Goal: Find specific page/section: Find specific page/section

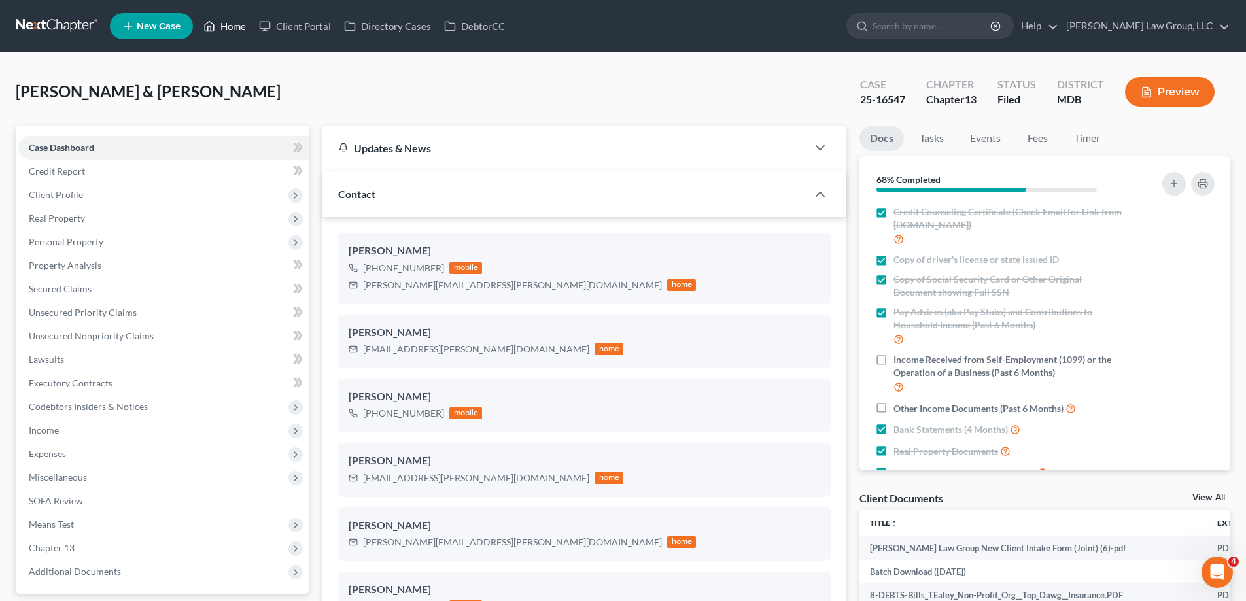
click at [217, 16] on link "Home" at bounding box center [225, 26] width 56 height 24
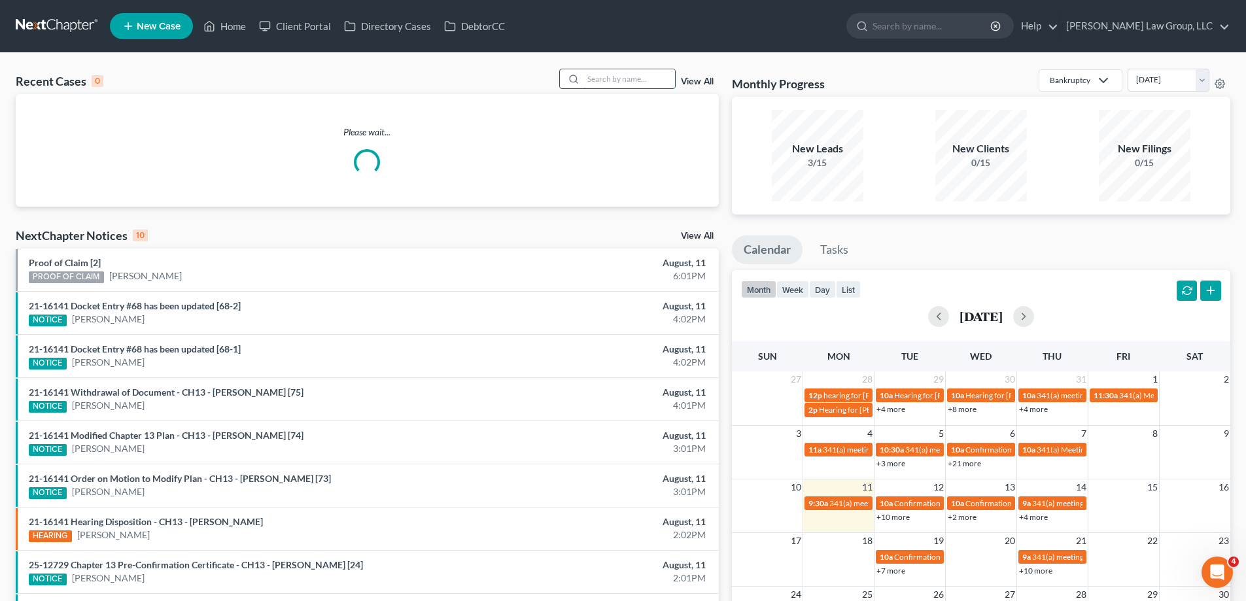
click at [616, 85] on input "search" at bounding box center [629, 78] width 92 height 19
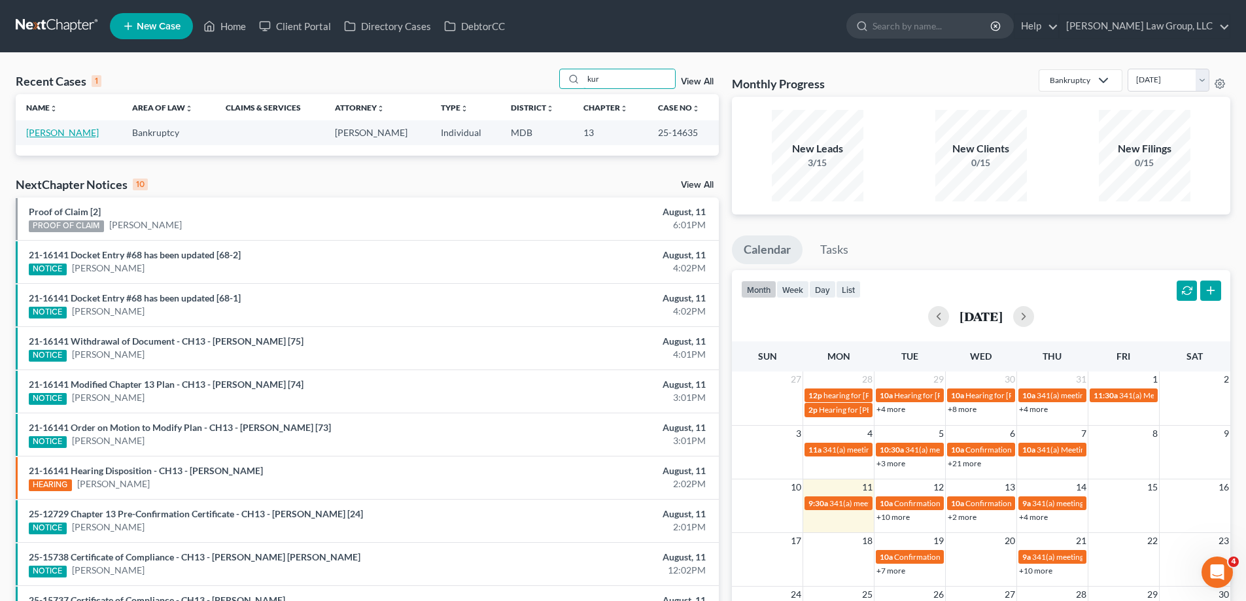
type input "kur"
click at [54, 133] on link "[PERSON_NAME]" at bounding box center [62, 132] width 73 height 11
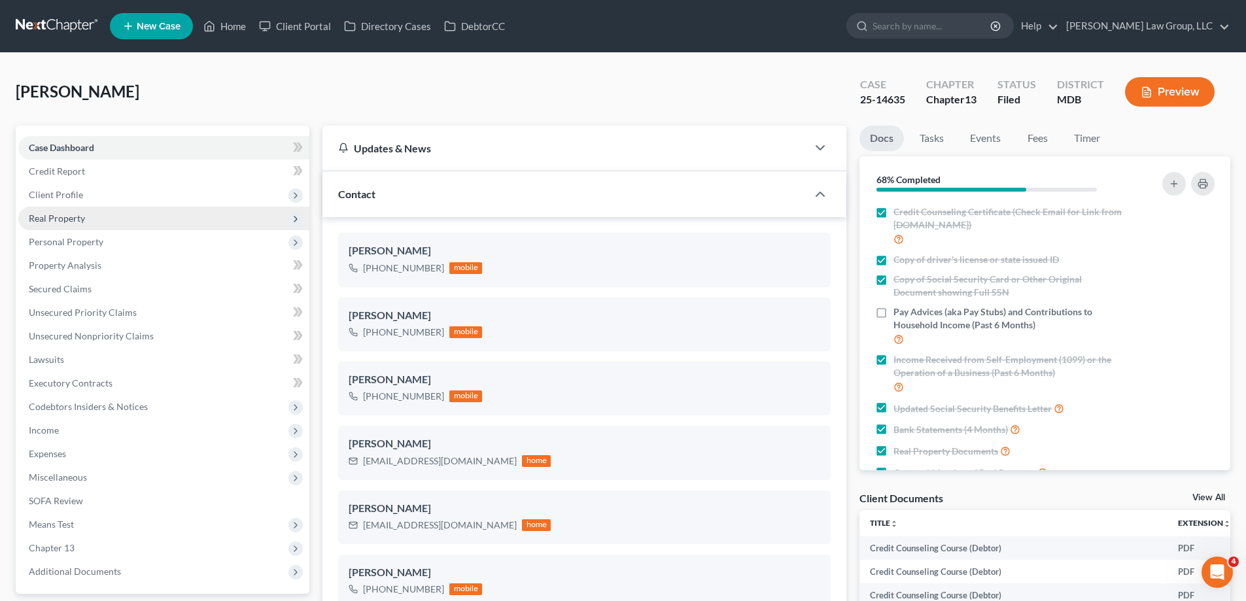
scroll to position [212, 0]
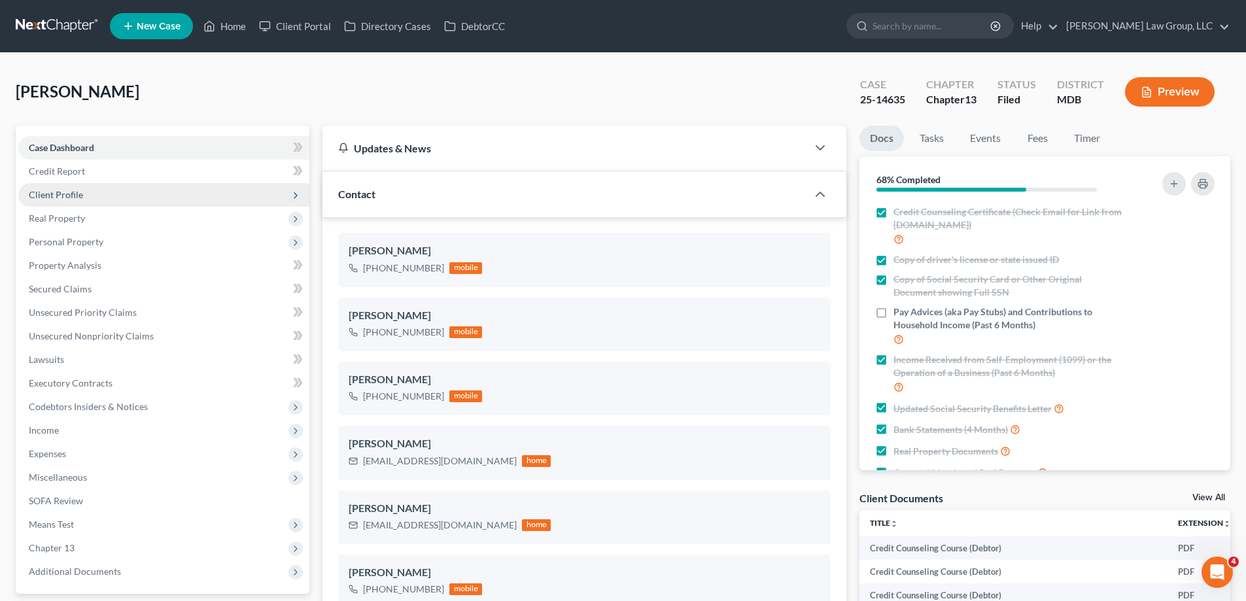
click at [103, 198] on span "Client Profile" at bounding box center [163, 195] width 291 height 24
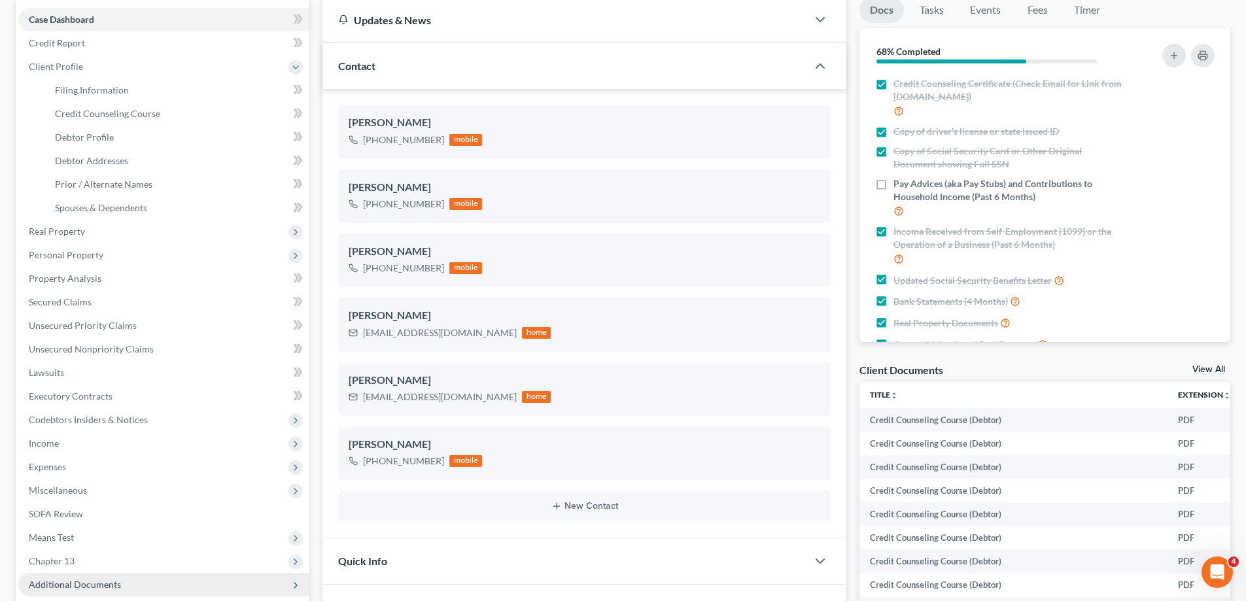
scroll to position [262, 0]
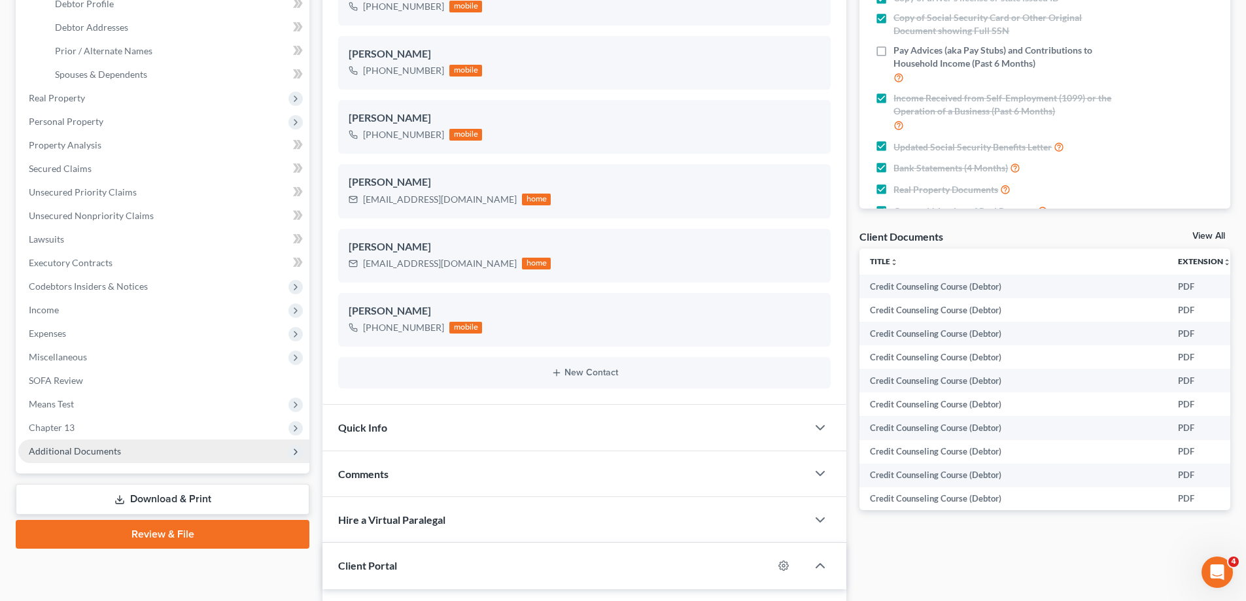
click at [97, 444] on span "Additional Documents" at bounding box center [163, 452] width 291 height 24
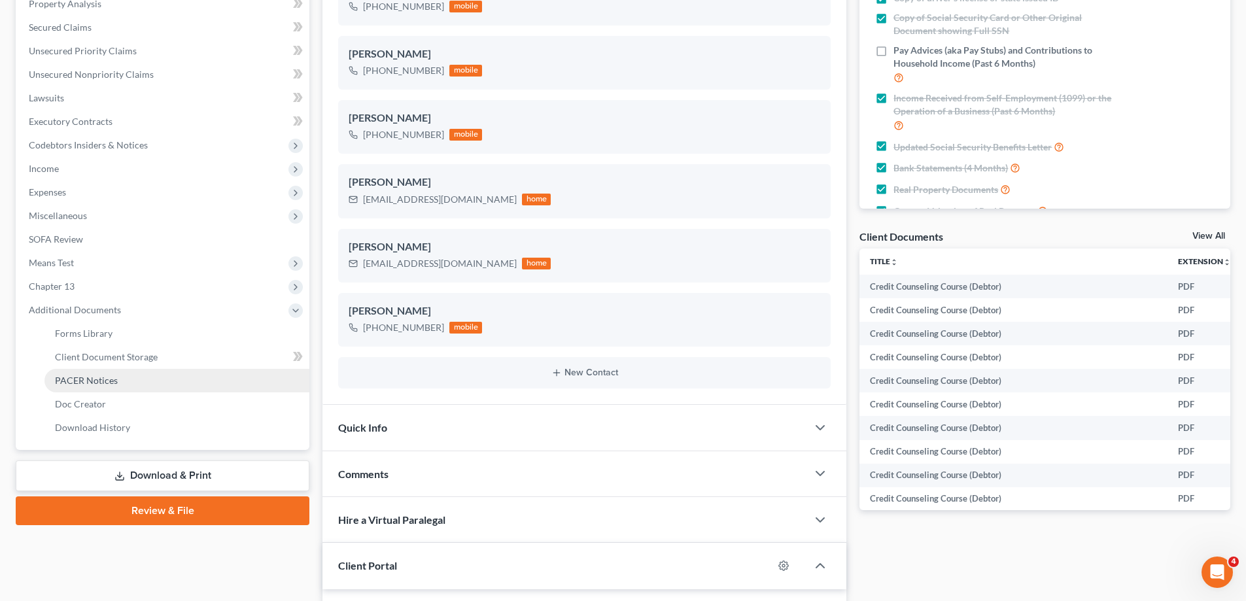
click at [126, 385] on link "PACER Notices" at bounding box center [176, 381] width 265 height 24
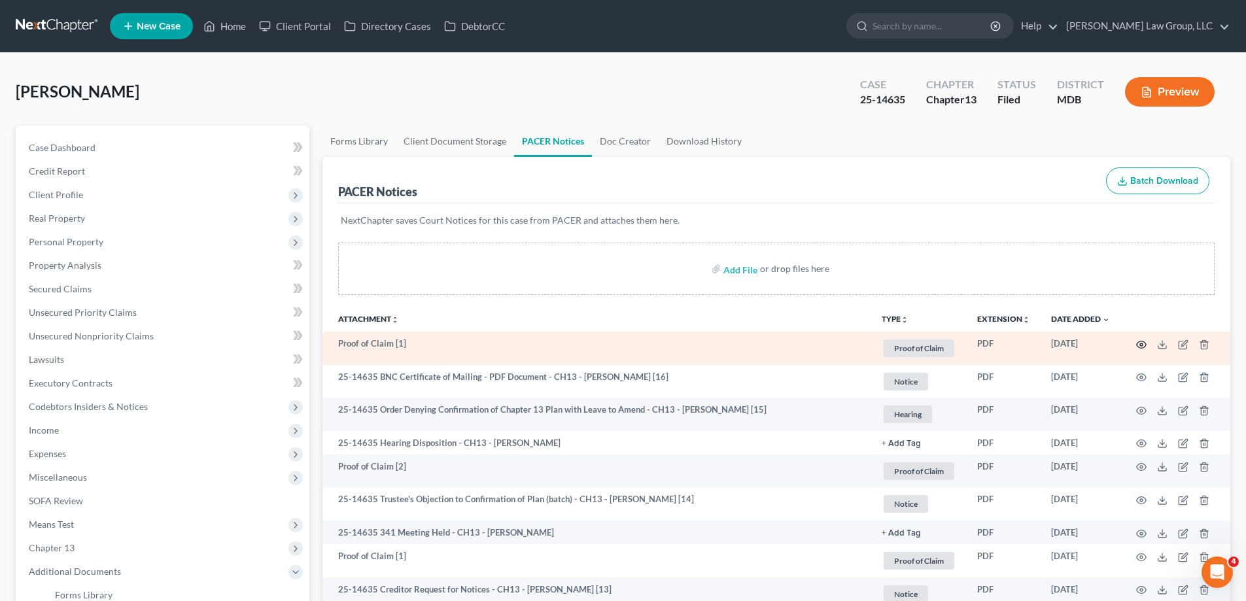
click at [1139, 345] on icon "button" at bounding box center [1141, 344] width 10 height 10
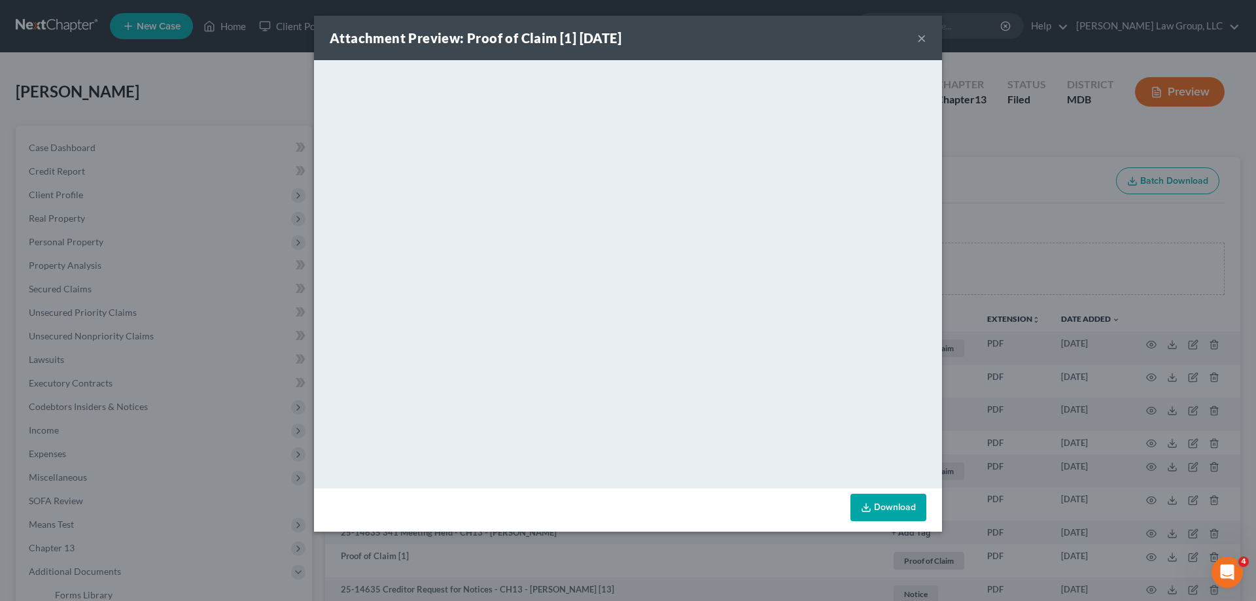
click at [921, 38] on button "×" at bounding box center [921, 38] width 9 height 16
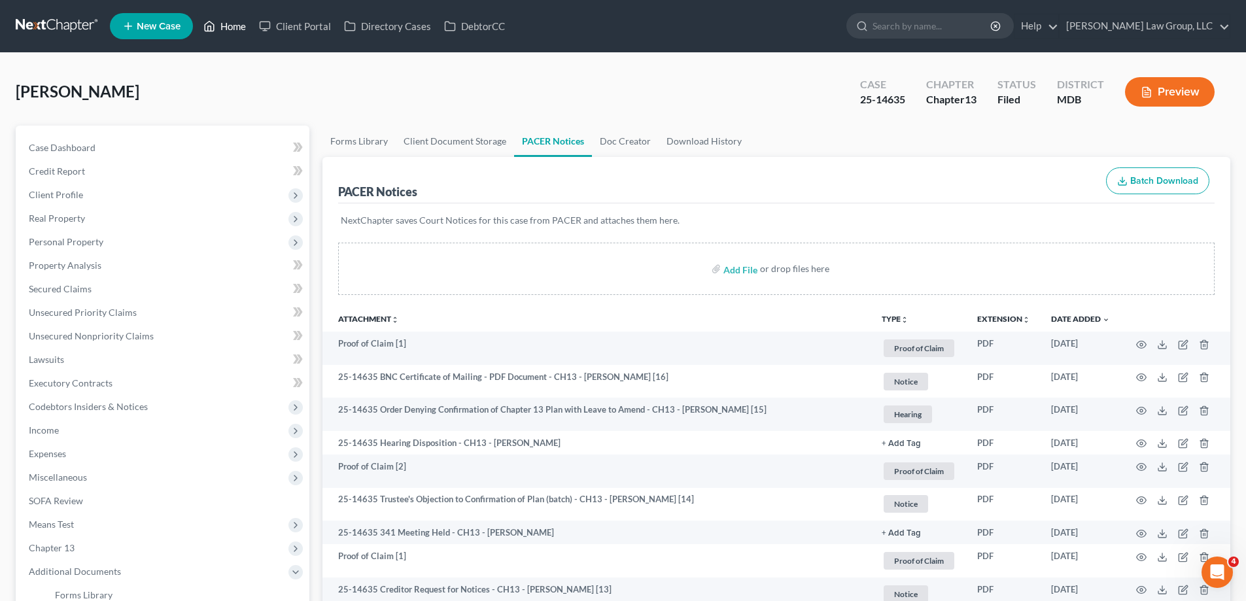
drag, startPoint x: 229, startPoint y: 16, endPoint x: 519, endPoint y: 190, distance: 338.6
click at [229, 16] on link "Home" at bounding box center [225, 26] width 56 height 24
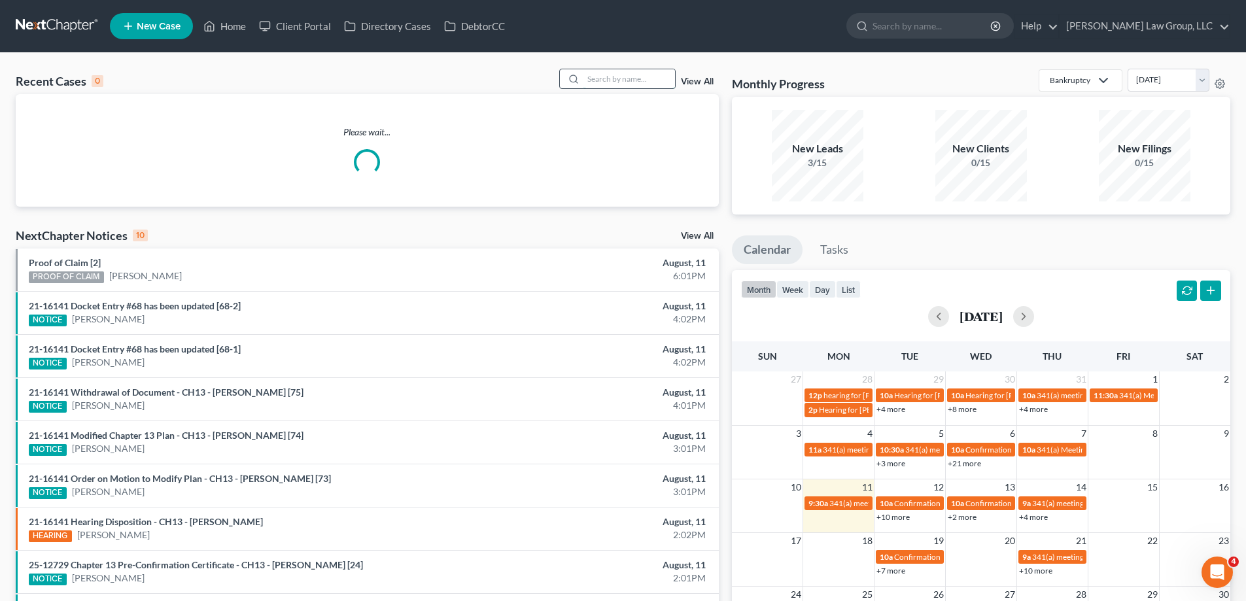
click at [602, 71] on input "search" at bounding box center [629, 78] width 92 height 19
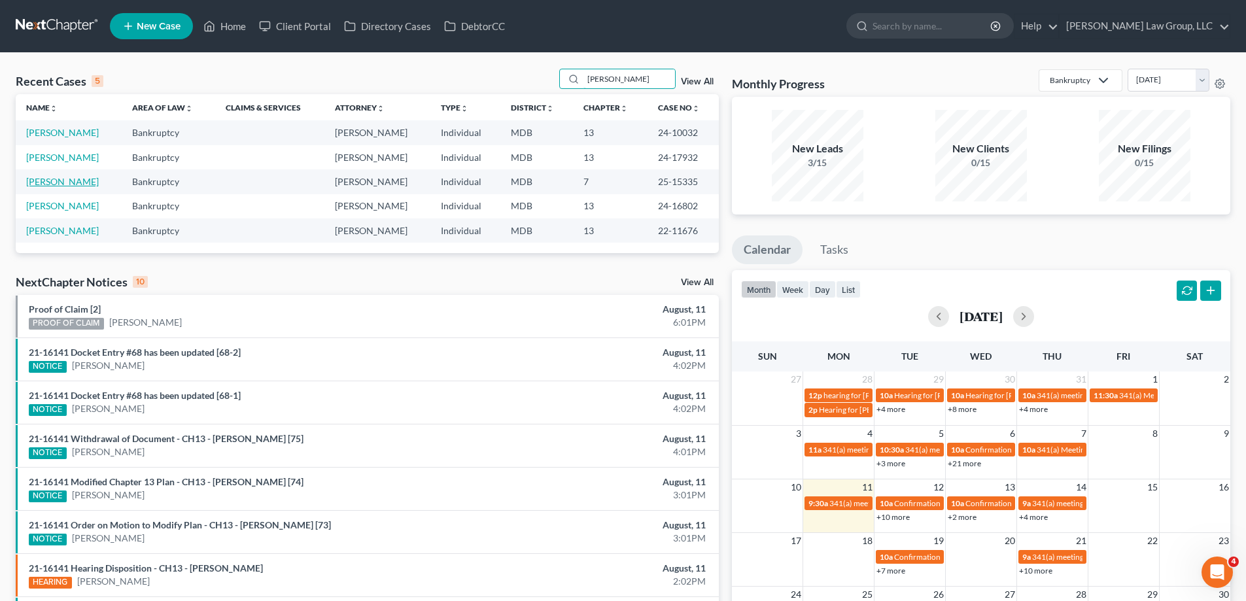
type input "[PERSON_NAME]"
click at [67, 185] on link "[PERSON_NAME]" at bounding box center [62, 181] width 73 height 11
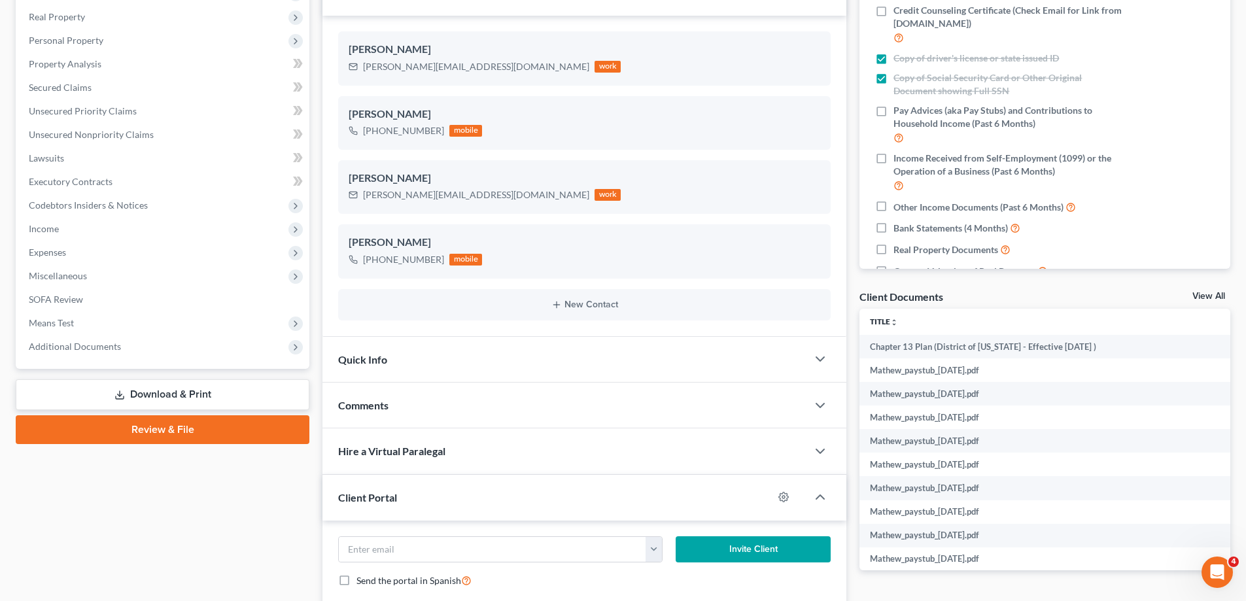
scroll to position [196, 0]
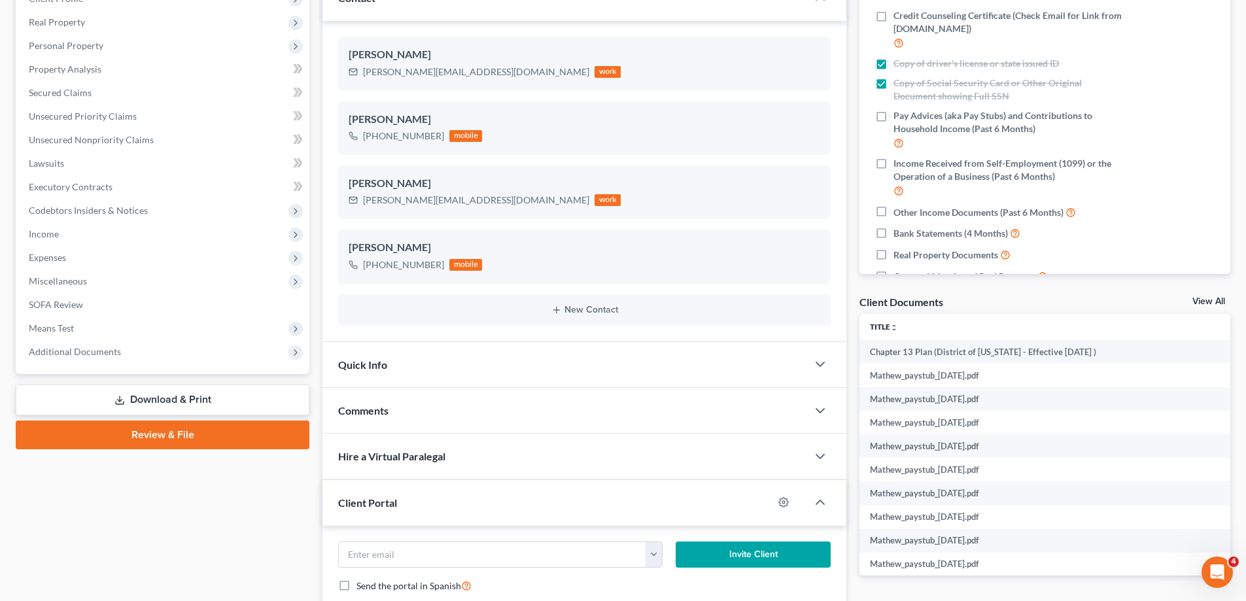
click at [196, 397] on link "Download & Print" at bounding box center [163, 400] width 294 height 31
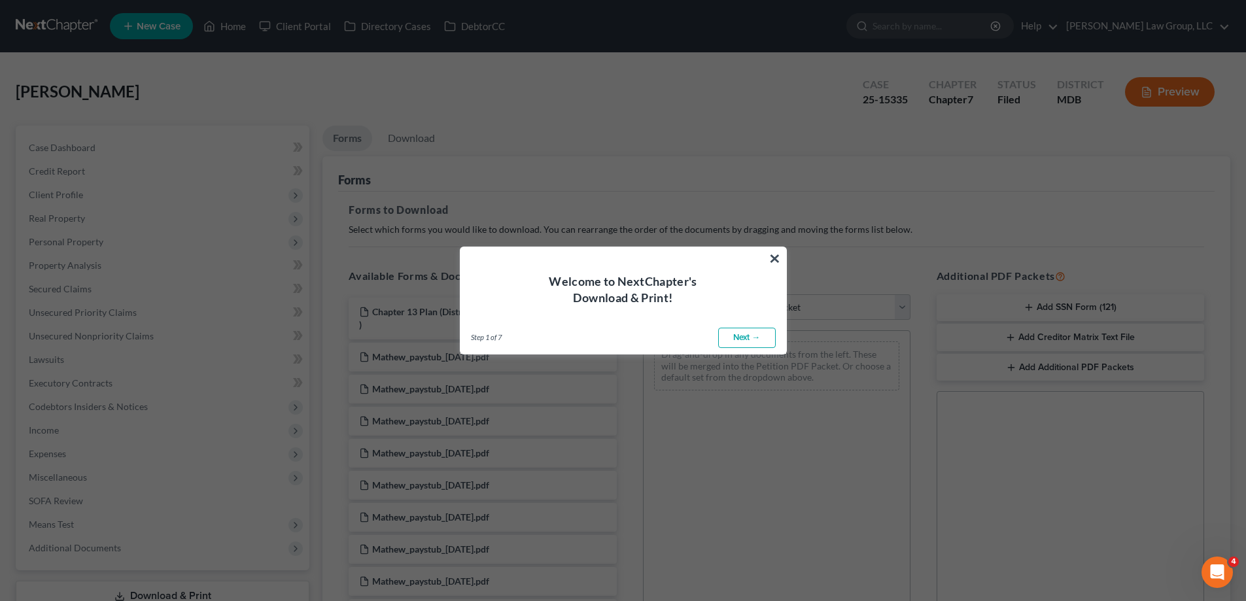
click at [764, 336] on link "Next →" at bounding box center [747, 338] width 58 height 21
select select "0"
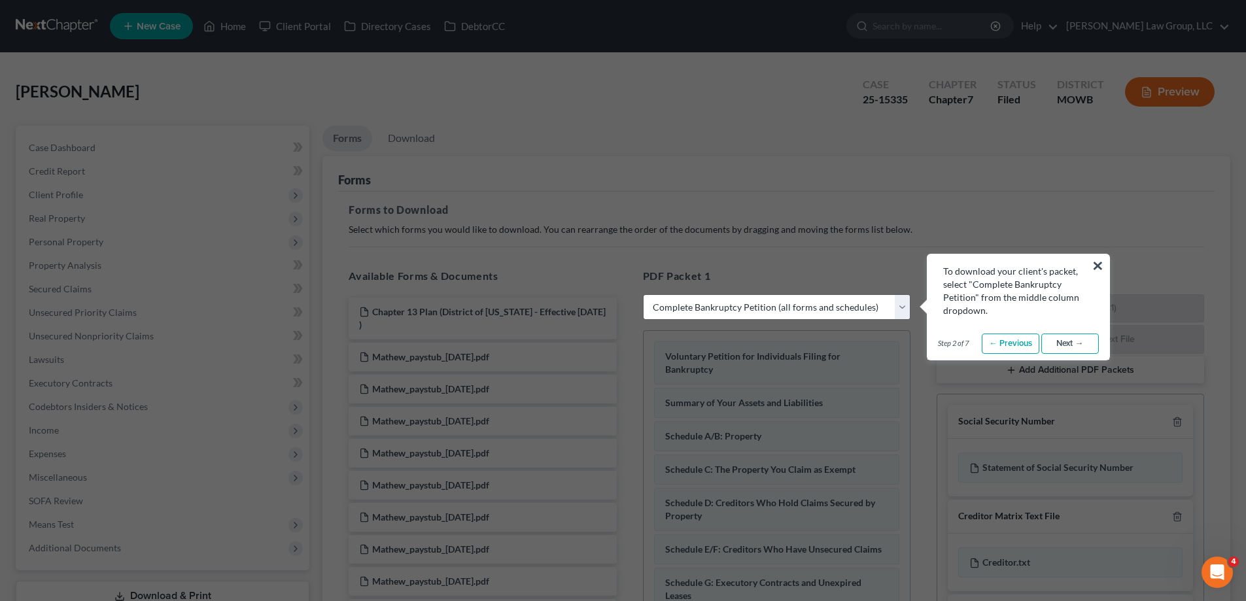
click at [1064, 341] on link "Next →" at bounding box center [1070, 344] width 58 height 21
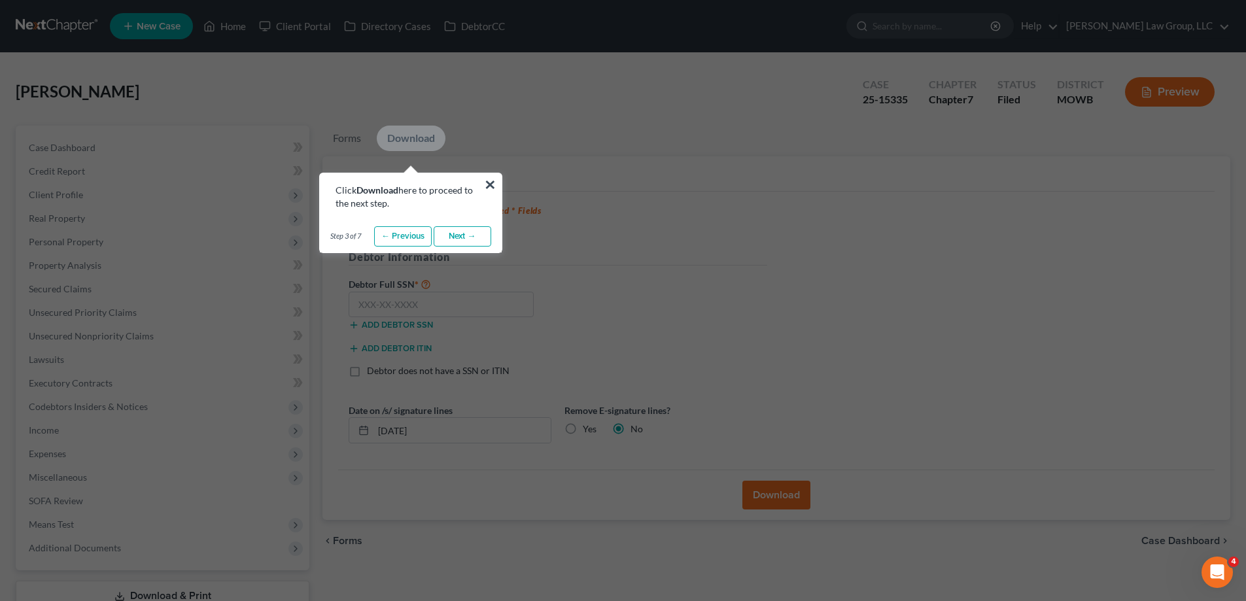
click at [474, 240] on link "Next →" at bounding box center [463, 236] width 58 height 21
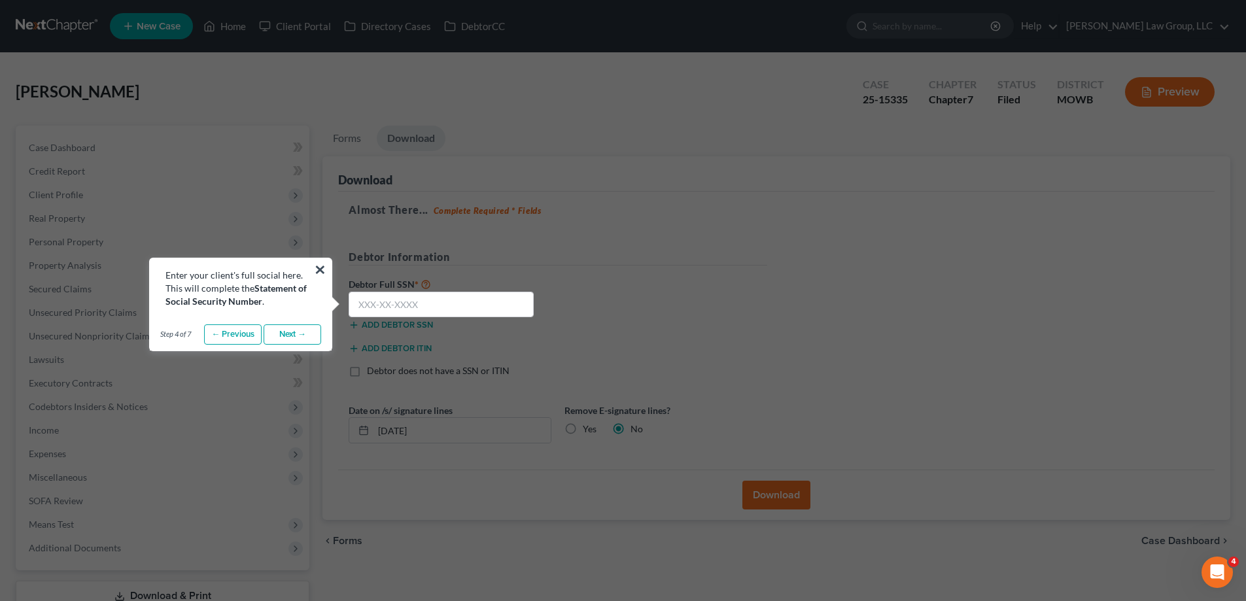
click at [302, 333] on link "Next →" at bounding box center [293, 334] width 58 height 21
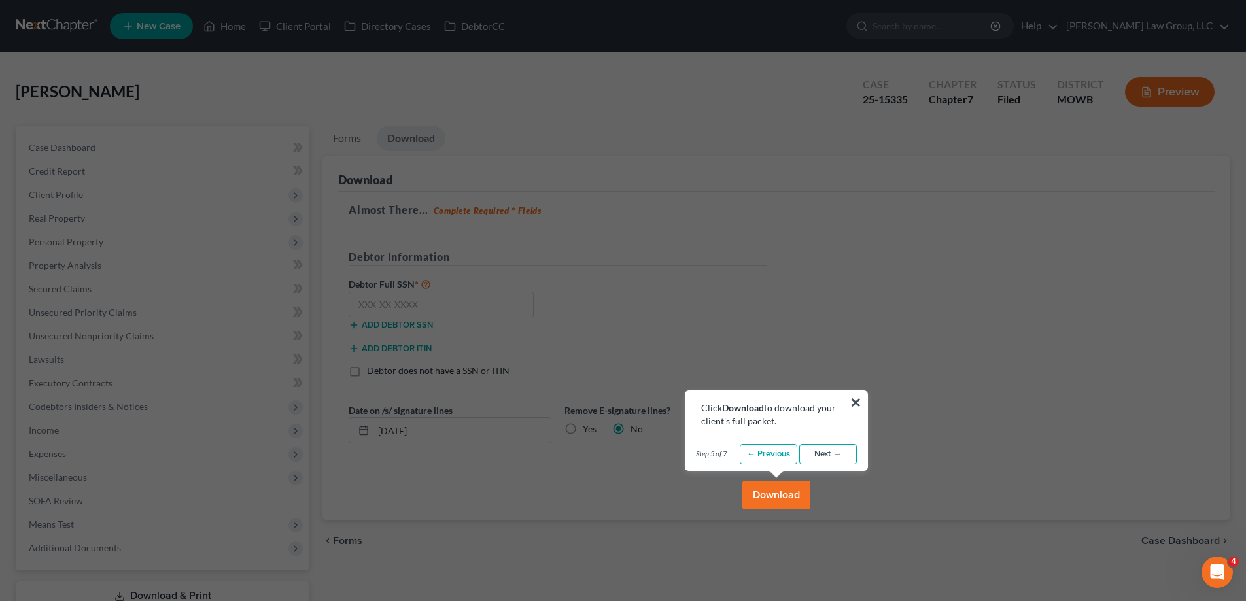
click at [841, 457] on link "Next →" at bounding box center [828, 454] width 58 height 21
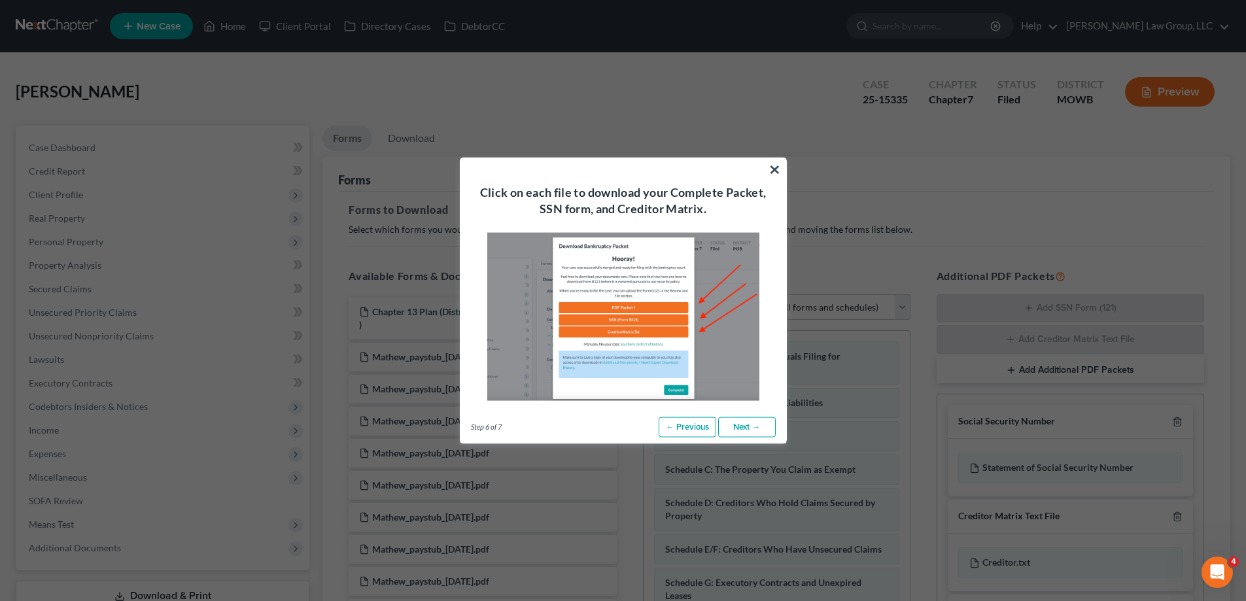
click at [749, 433] on link "Next →" at bounding box center [747, 427] width 58 height 21
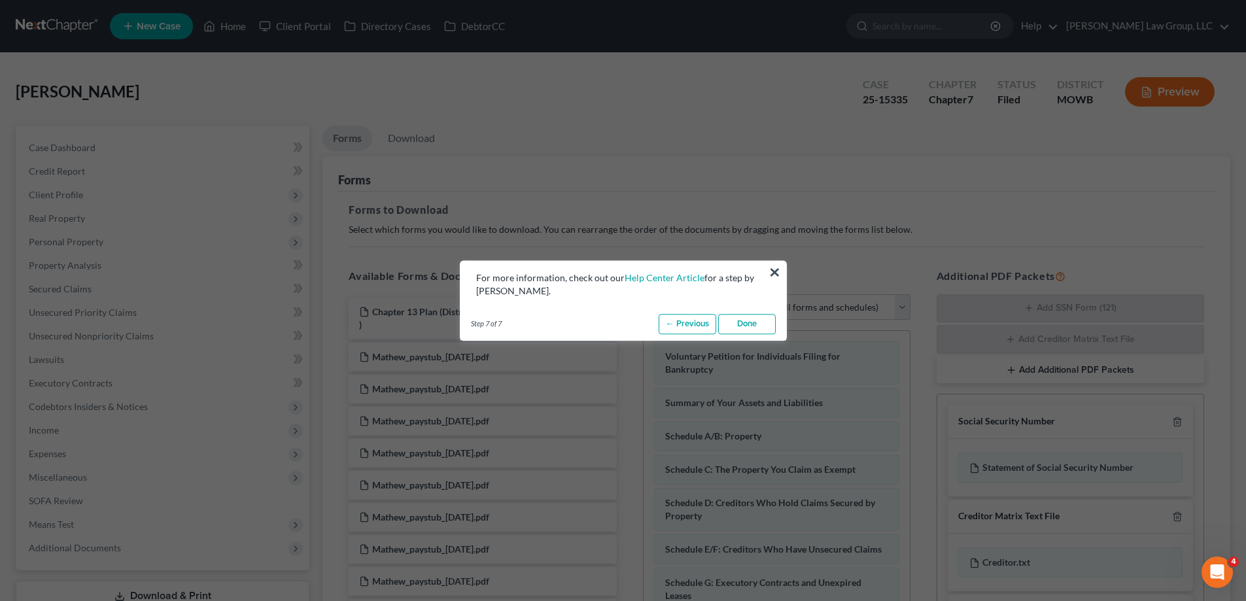
click at [750, 328] on link "Done" at bounding box center [747, 324] width 58 height 21
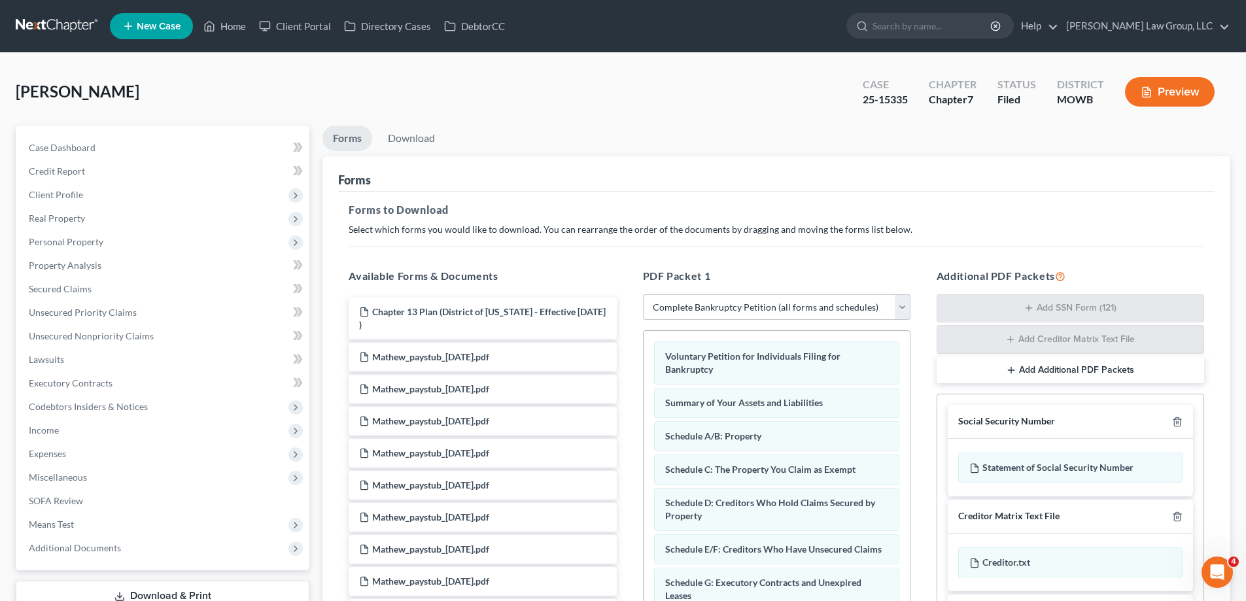
click at [703, 309] on select "Choose Default Petition PDF Packet Complete Bankruptcy Petition (all forms and …" at bounding box center [777, 307] width 268 height 26
click at [643, 294] on select "Choose Default Petition PDF Packet Complete Bankruptcy Petition (all forms and …" at bounding box center [777, 307] width 268 height 26
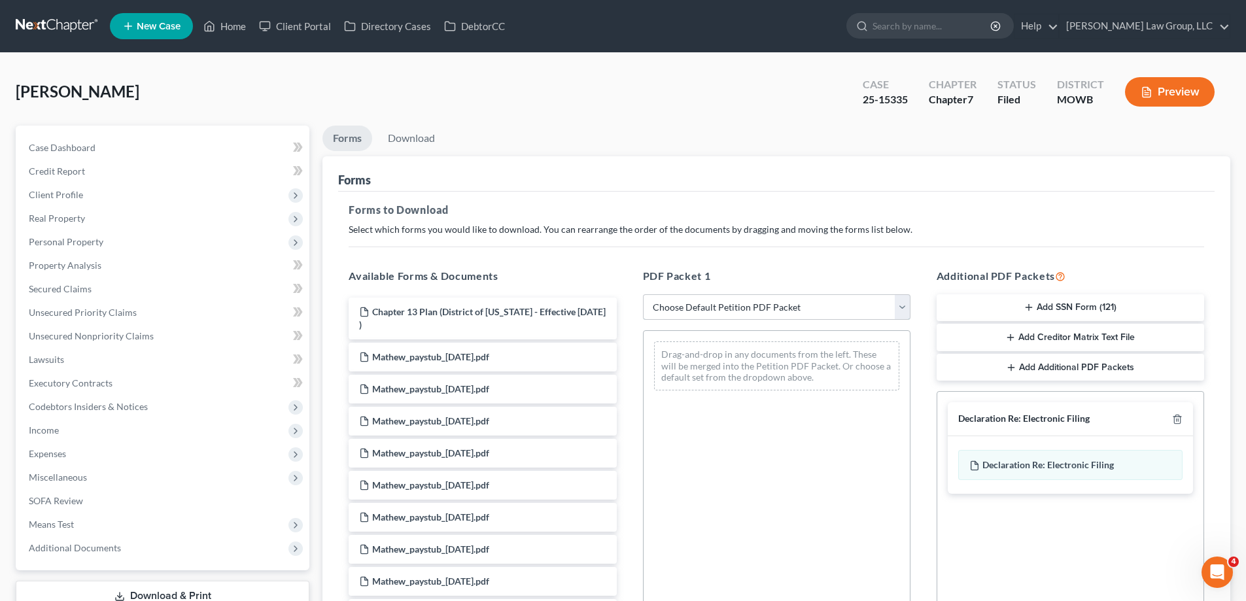
click at [721, 313] on select "Choose Default Petition PDF Packet Complete Bankruptcy Petition (all forms and …" at bounding box center [777, 307] width 268 height 26
select select "4"
click at [643, 294] on select "Choose Default Petition PDF Packet Complete Bankruptcy Petition (all forms and …" at bounding box center [777, 307] width 268 height 26
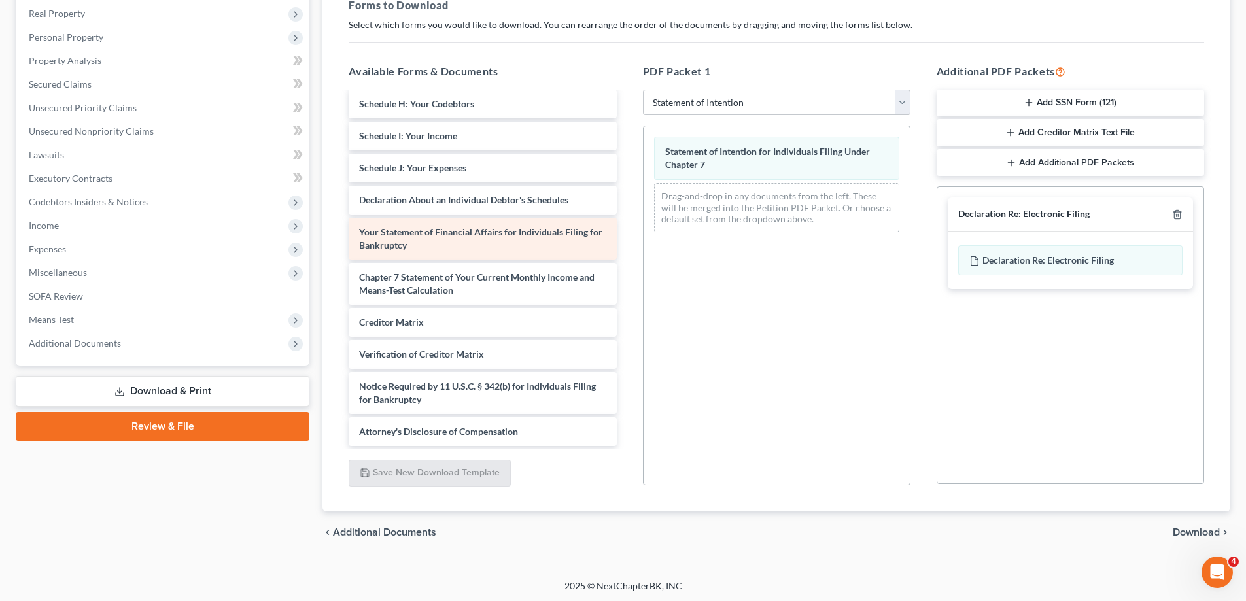
scroll to position [207, 0]
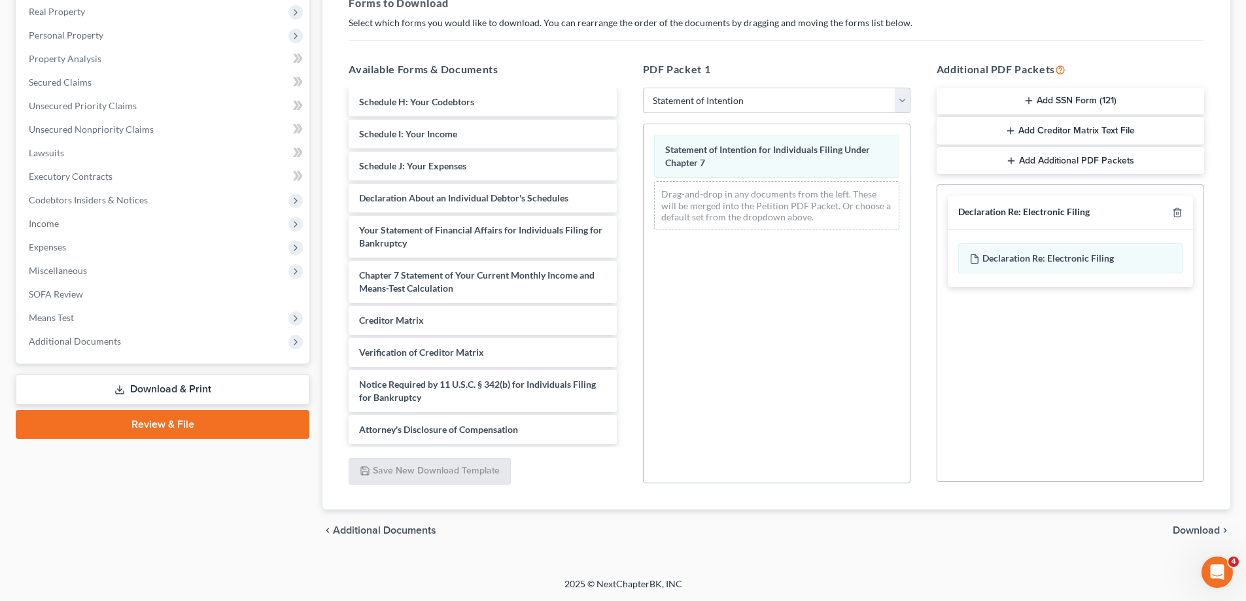
click at [1216, 530] on span "Download" at bounding box center [1196, 530] width 47 height 10
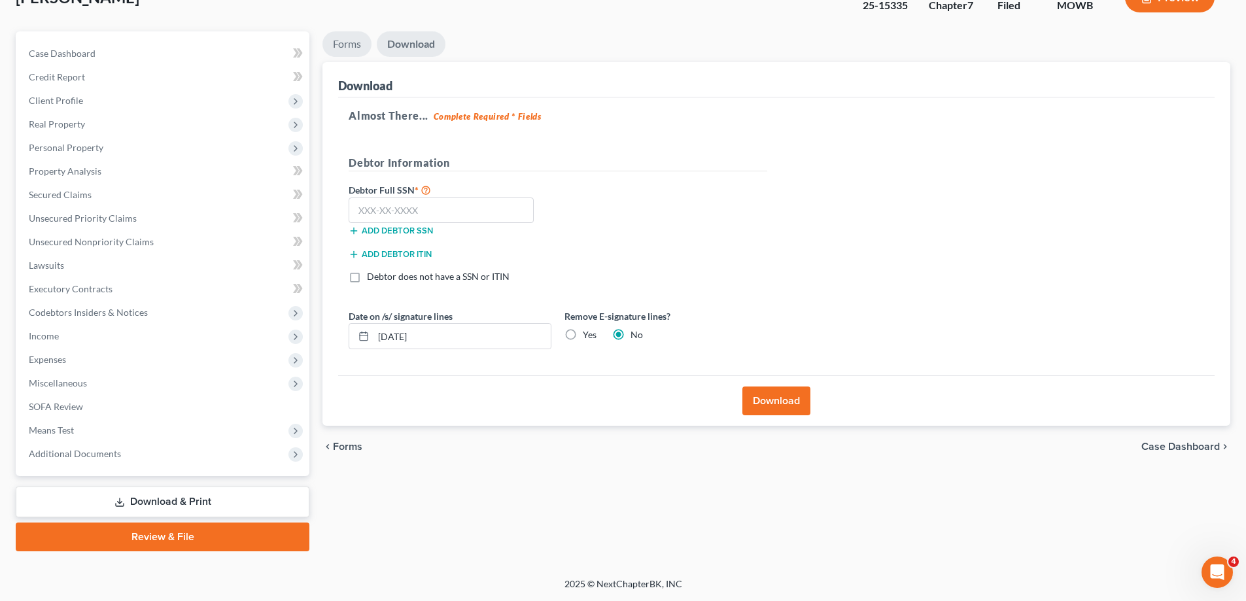
click at [352, 43] on link "Forms" at bounding box center [346, 44] width 49 height 26
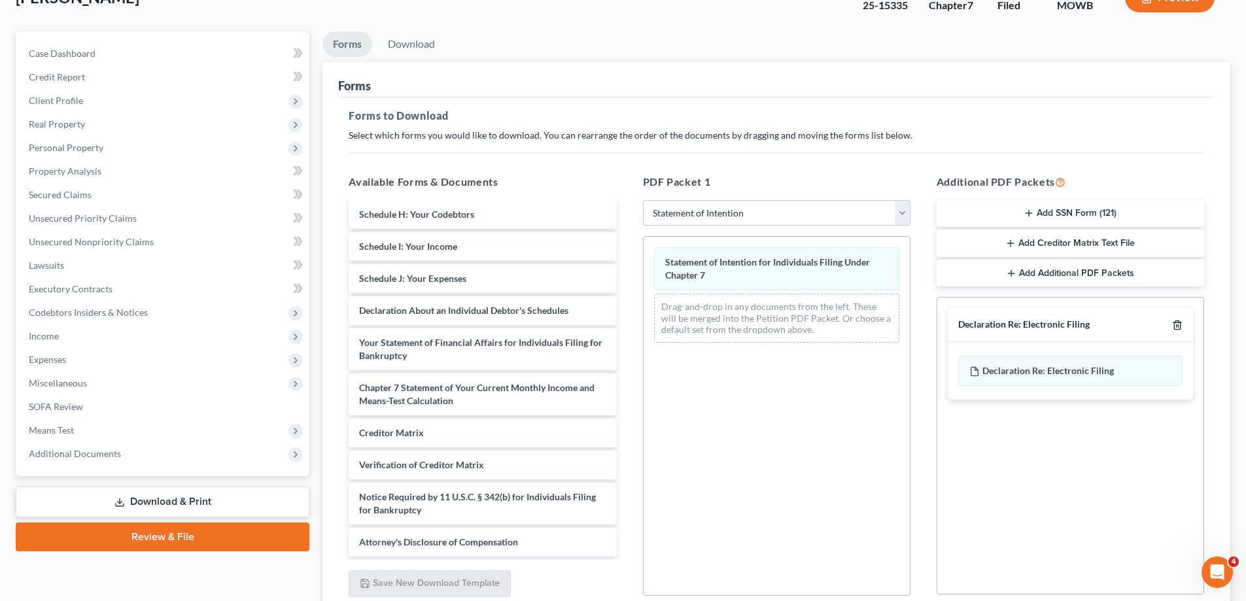
click at [1178, 322] on polyline "button" at bounding box center [1177, 322] width 8 height 0
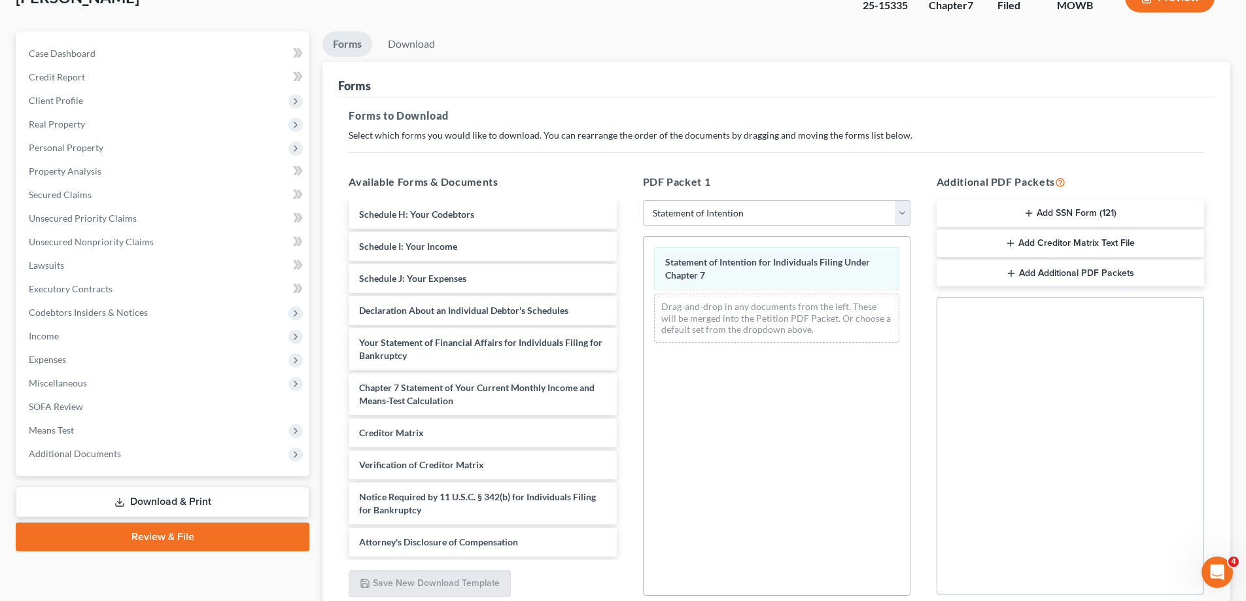
scroll to position [207, 0]
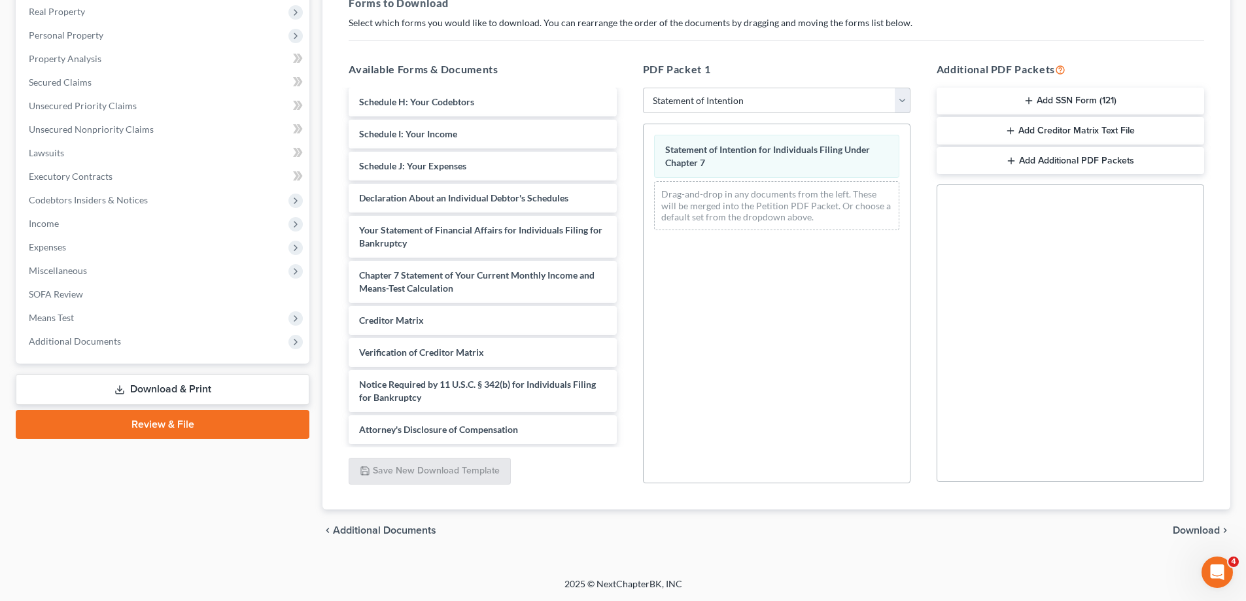
click at [1188, 532] on span "Download" at bounding box center [1196, 530] width 47 height 10
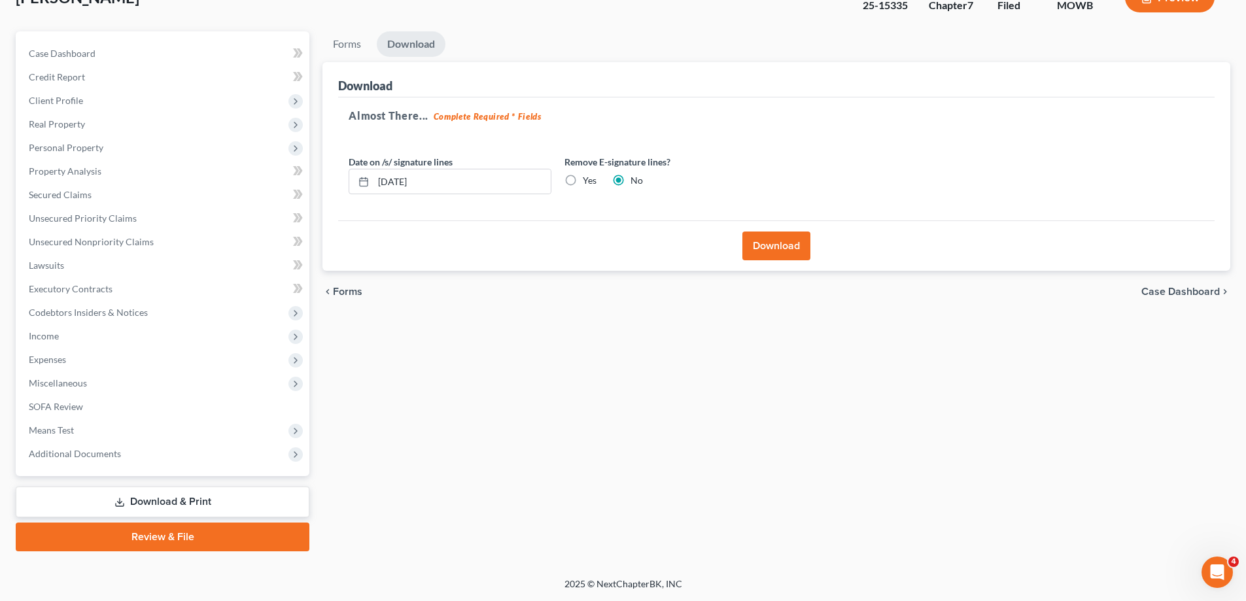
scroll to position [94, 0]
click at [805, 240] on button "Download" at bounding box center [776, 246] width 68 height 29
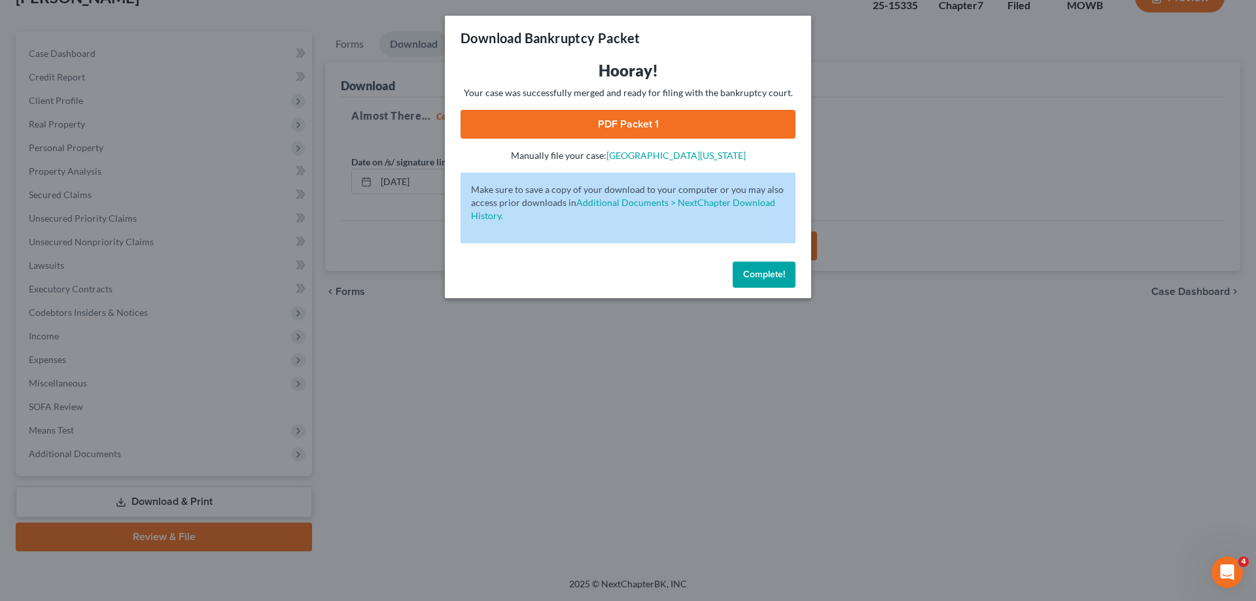
click at [687, 121] on link "PDF Packet 1" at bounding box center [627, 124] width 335 height 29
click at [765, 264] on button "Complete!" at bounding box center [764, 275] width 63 height 26
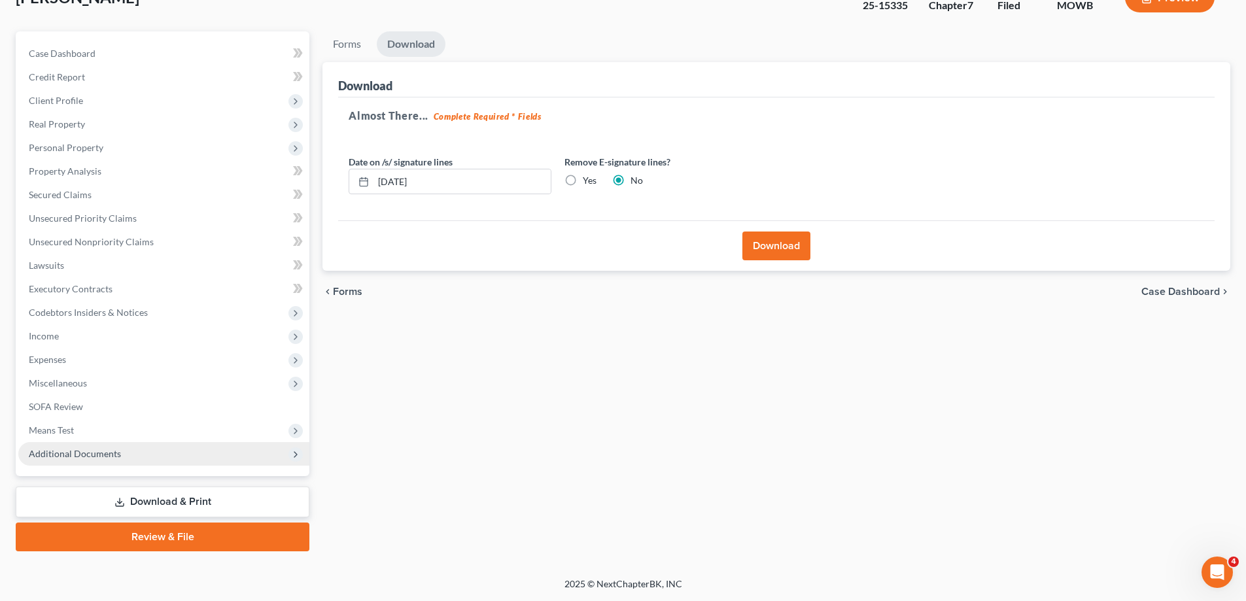
click at [133, 455] on span "Additional Documents" at bounding box center [163, 454] width 291 height 24
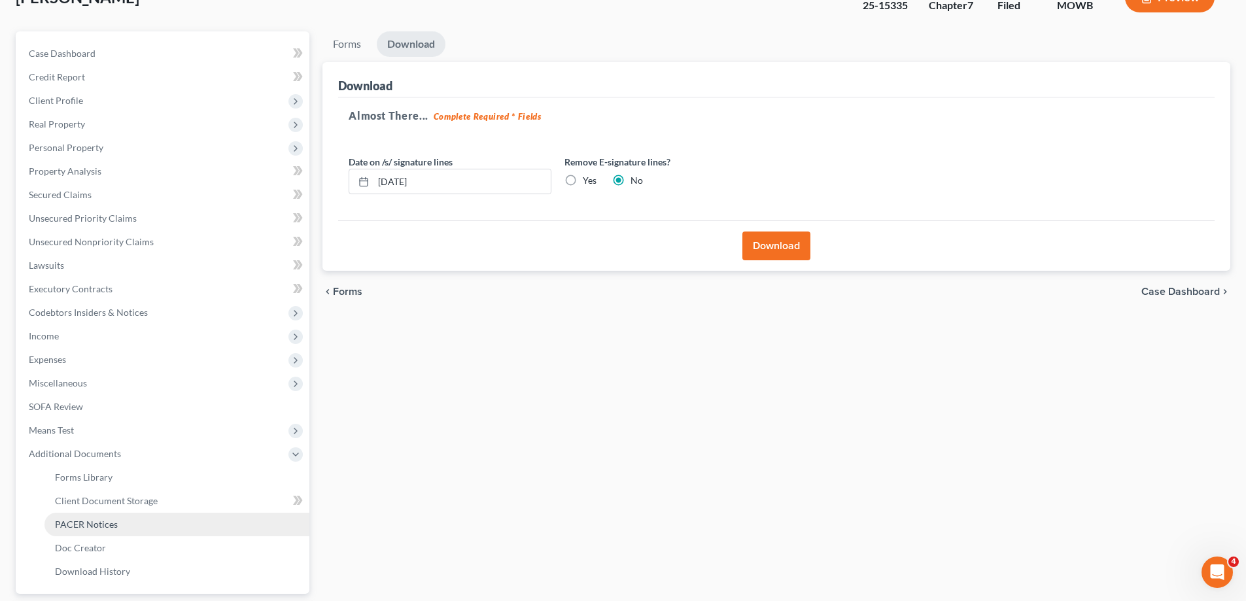
click at [139, 530] on link "PACER Notices" at bounding box center [176, 525] width 265 height 24
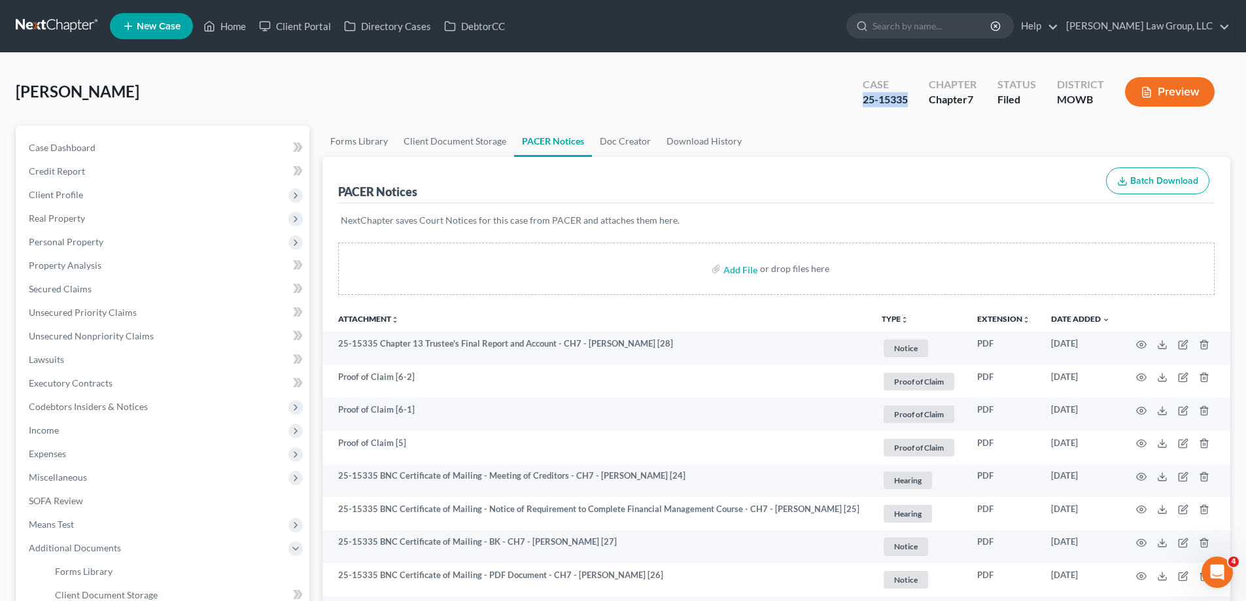
drag, startPoint x: 914, startPoint y: 99, endPoint x: 860, endPoint y: 103, distance: 53.7
click at [860, 103] on div "Case 25-15335" at bounding box center [885, 93] width 66 height 39
copy div "25-15335"
click at [217, 19] on link "Home" at bounding box center [225, 26] width 56 height 24
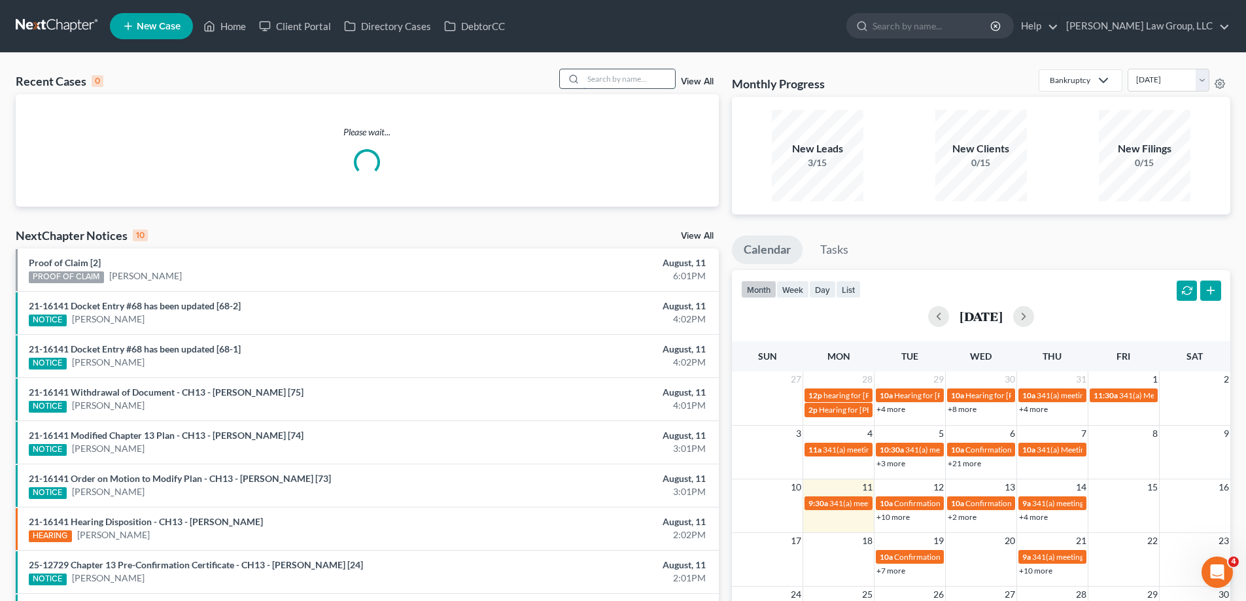
click at [614, 78] on input "search" at bounding box center [629, 78] width 92 height 19
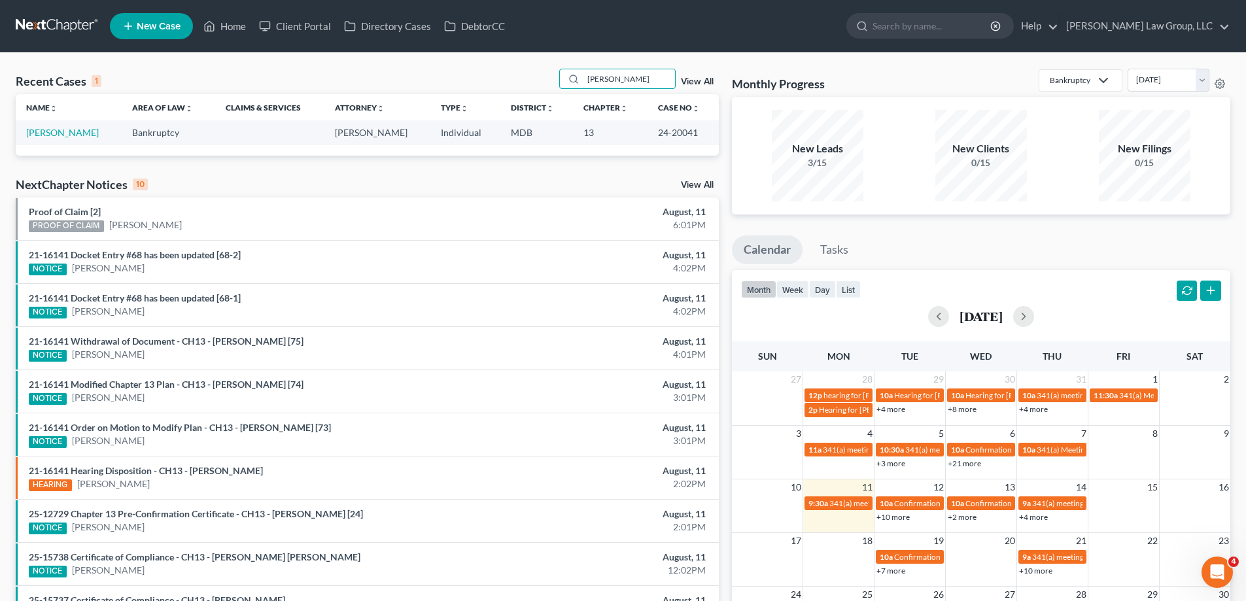
type input "[PERSON_NAME]"
drag, startPoint x: 698, startPoint y: 136, endPoint x: 655, endPoint y: 128, distance: 43.4
click at [655, 128] on td "24-20041" at bounding box center [683, 132] width 71 height 24
copy td "24-20041"
click at [76, 133] on link "[PERSON_NAME]" at bounding box center [62, 132] width 73 height 11
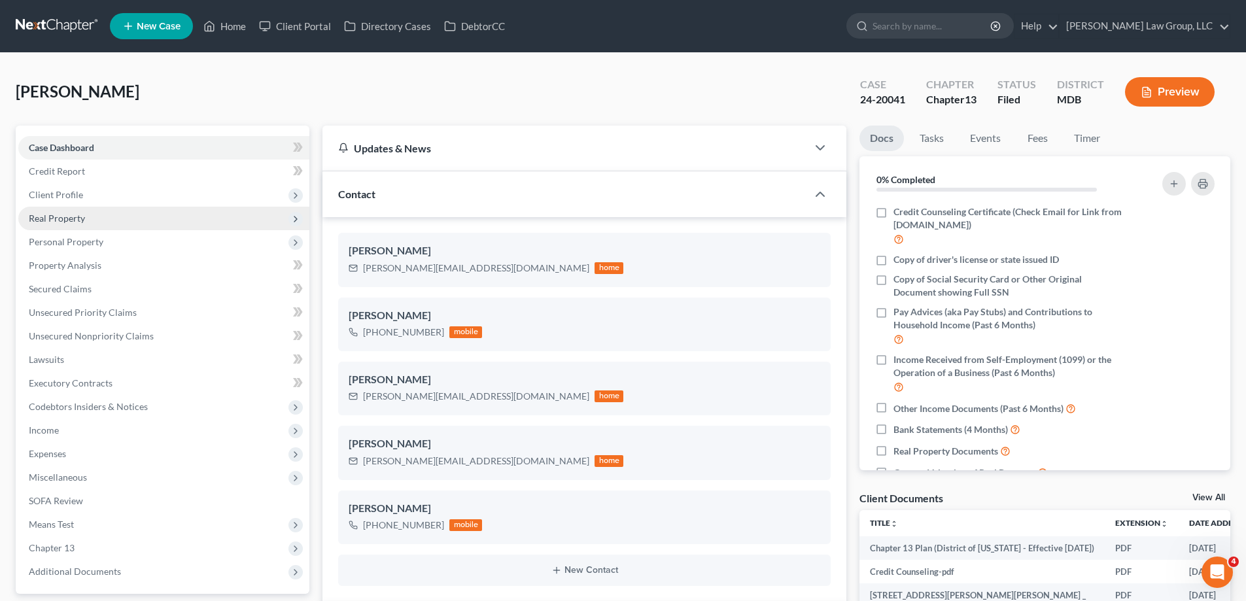
click at [90, 226] on span "Real Property" at bounding box center [163, 219] width 291 height 24
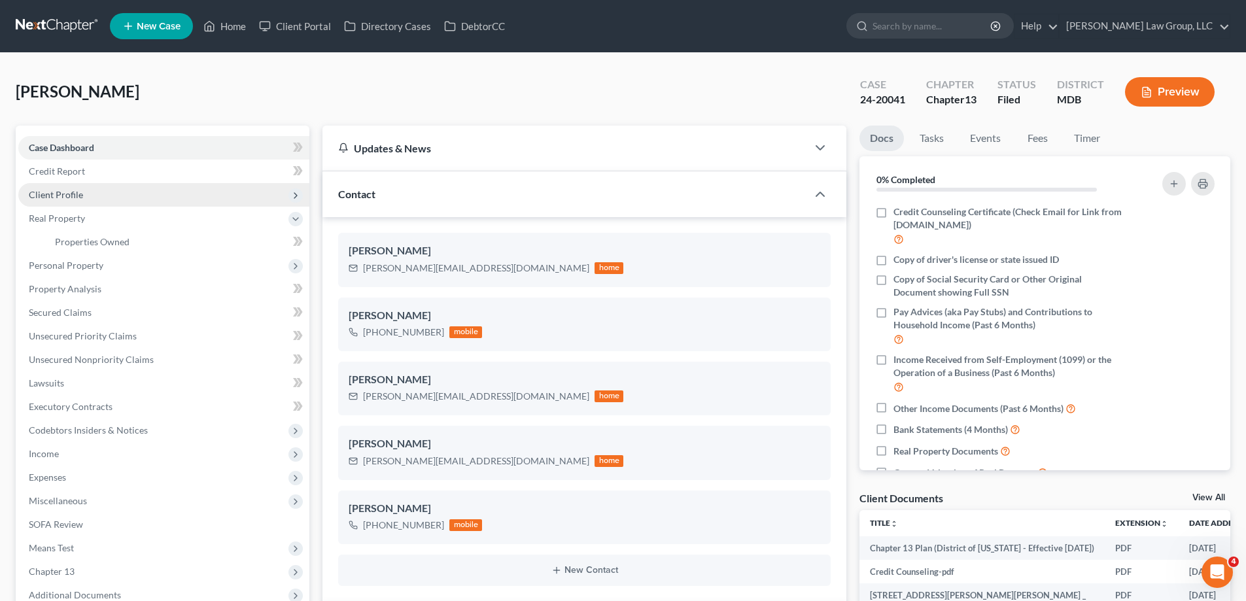
click at [75, 196] on span "Client Profile" at bounding box center [56, 194] width 54 height 11
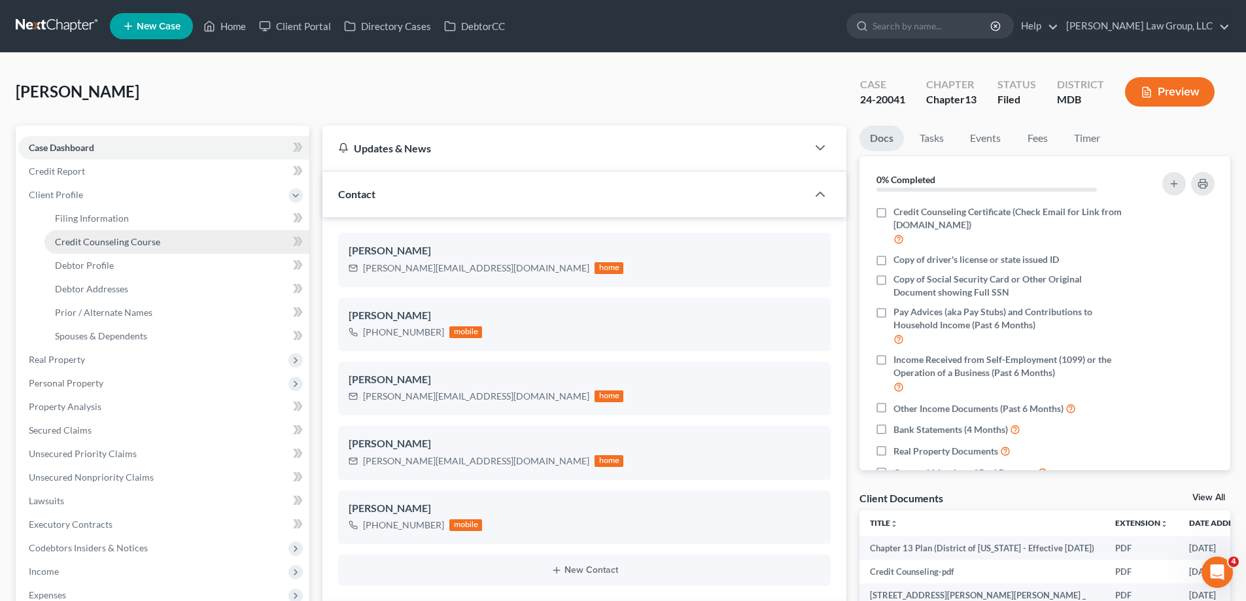
scroll to position [366, 0]
click at [108, 290] on span "Debtor Addresses" at bounding box center [91, 288] width 73 height 11
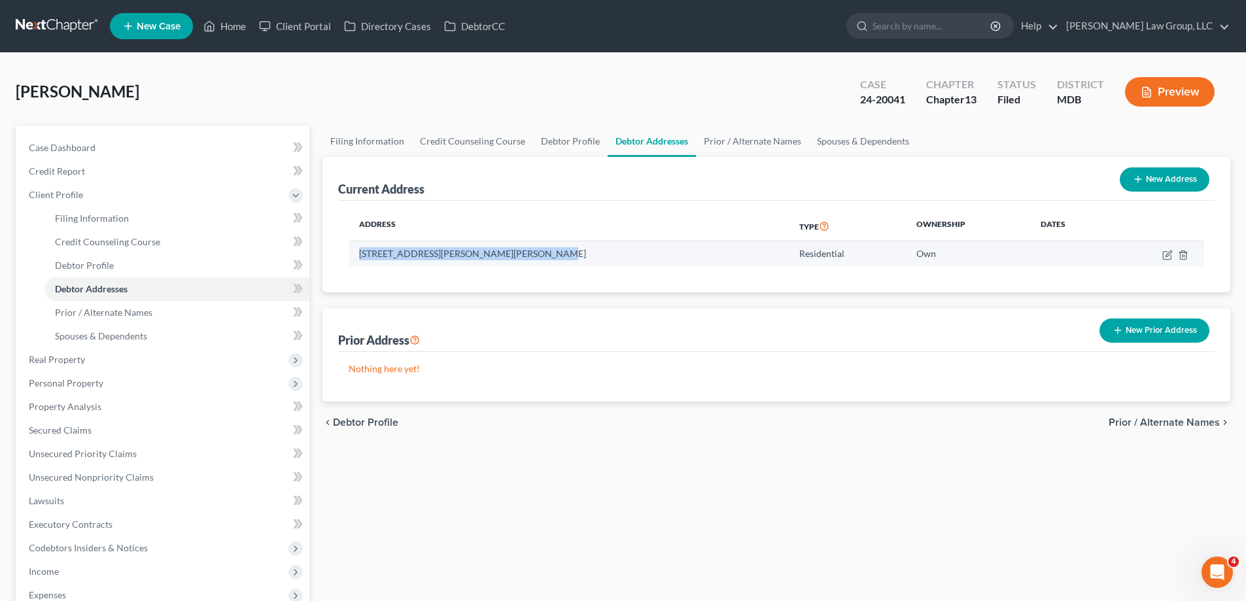
drag, startPoint x: 542, startPoint y: 257, endPoint x: 360, endPoint y: 260, distance: 182.5
click at [360, 260] on td "[STREET_ADDRESS][PERSON_NAME][PERSON_NAME]" at bounding box center [569, 253] width 440 height 25
copy td "[STREET_ADDRESS][PERSON_NAME][PERSON_NAME]"
click at [228, 16] on link "Home" at bounding box center [225, 26] width 56 height 24
